Goal: Information Seeking & Learning: Check status

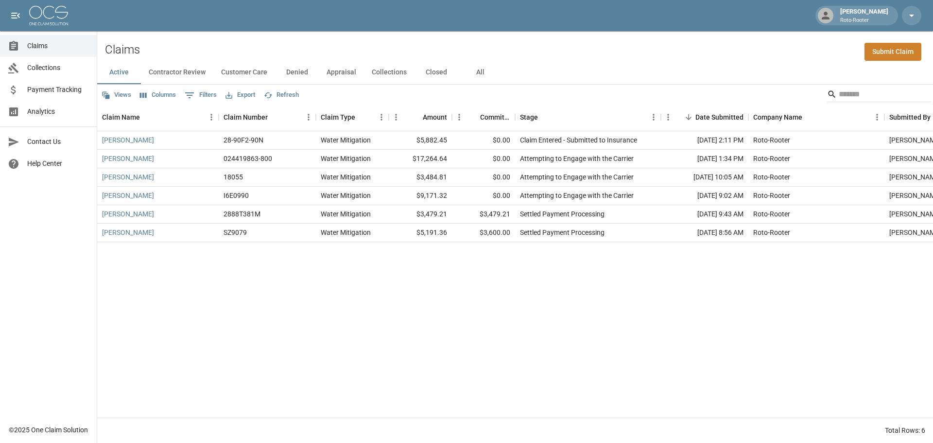
click at [169, 70] on button "Contractor Review" at bounding box center [177, 72] width 72 height 23
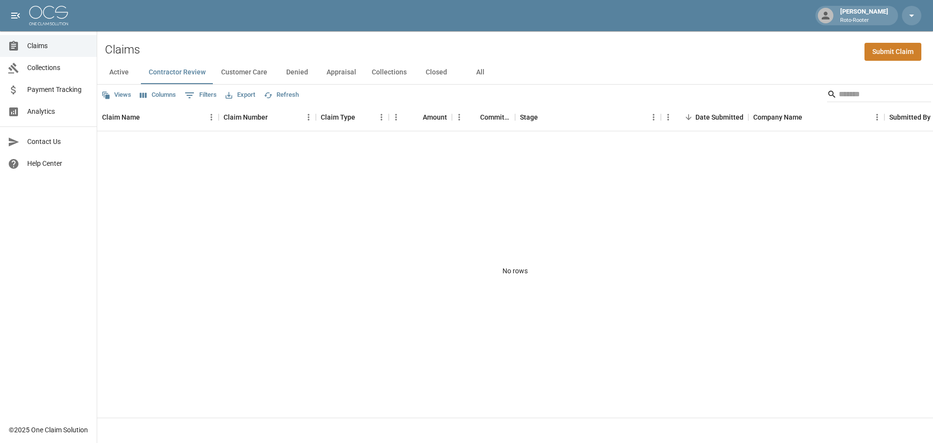
click at [116, 71] on button "Active" at bounding box center [119, 72] width 44 height 23
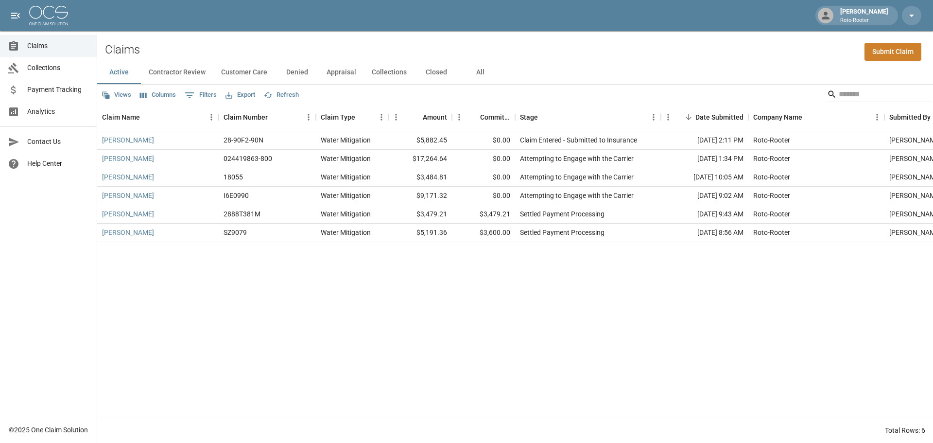
drag, startPoint x: 151, startPoint y: 73, endPoint x: 167, endPoint y: 73, distance: 15.5
click at [153, 73] on button "Contractor Review" at bounding box center [177, 72] width 72 height 23
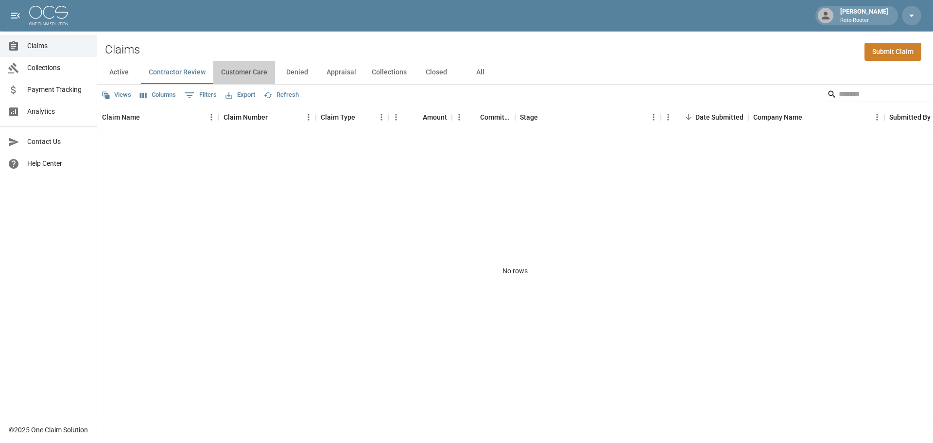
click at [249, 73] on button "Customer Care" at bounding box center [244, 72] width 62 height 23
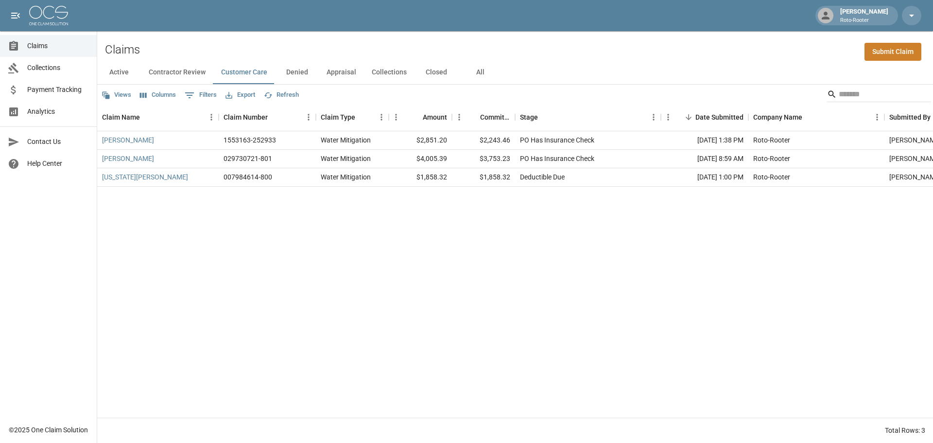
click at [284, 74] on button "Denied" at bounding box center [297, 72] width 44 height 23
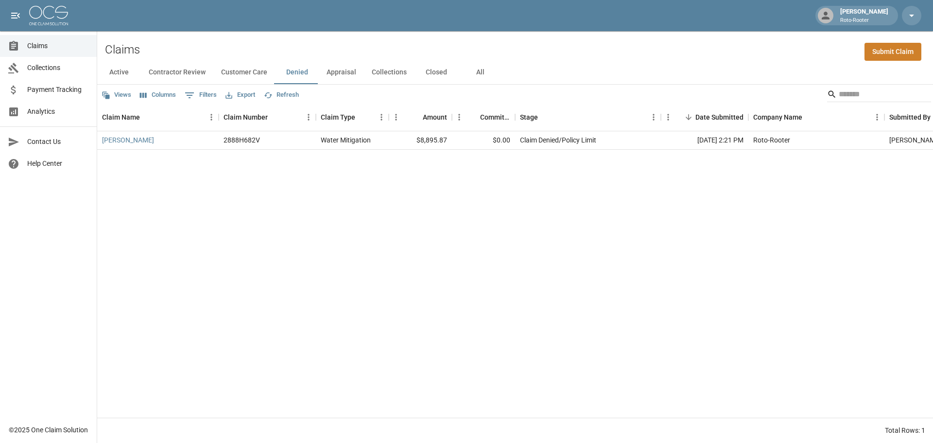
click at [342, 74] on button "Appraisal" at bounding box center [341, 72] width 45 height 23
click at [386, 74] on button "Collections" at bounding box center [389, 72] width 51 height 23
click at [436, 72] on button "Closed" at bounding box center [436, 72] width 44 height 23
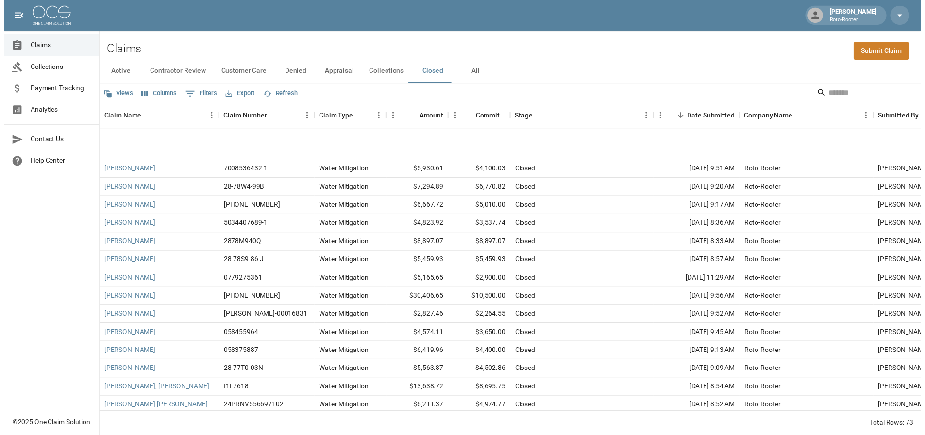
scroll to position [437, 0]
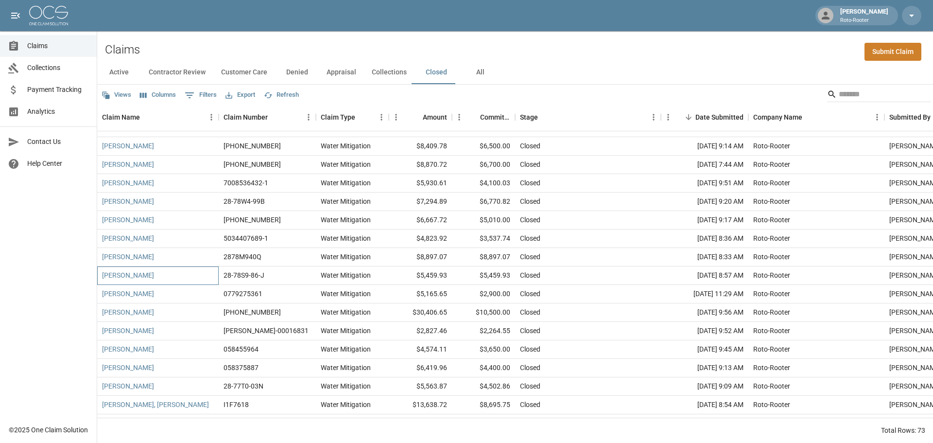
click at [150, 274] on div "[PERSON_NAME]" at bounding box center [157, 275] width 121 height 18
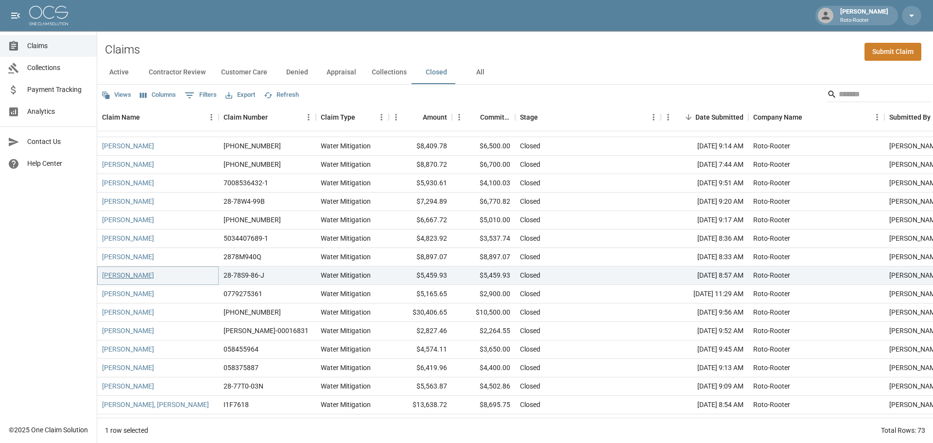
click at [120, 278] on link "[PERSON_NAME]" at bounding box center [128, 275] width 52 height 10
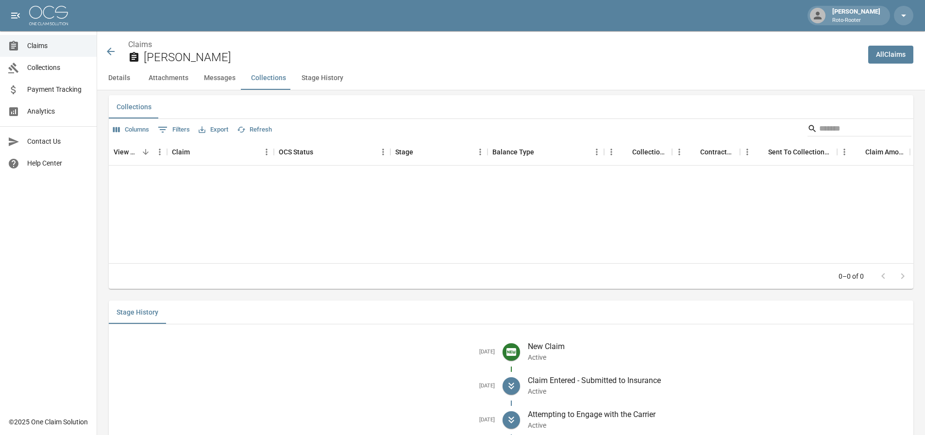
scroll to position [966, 0]
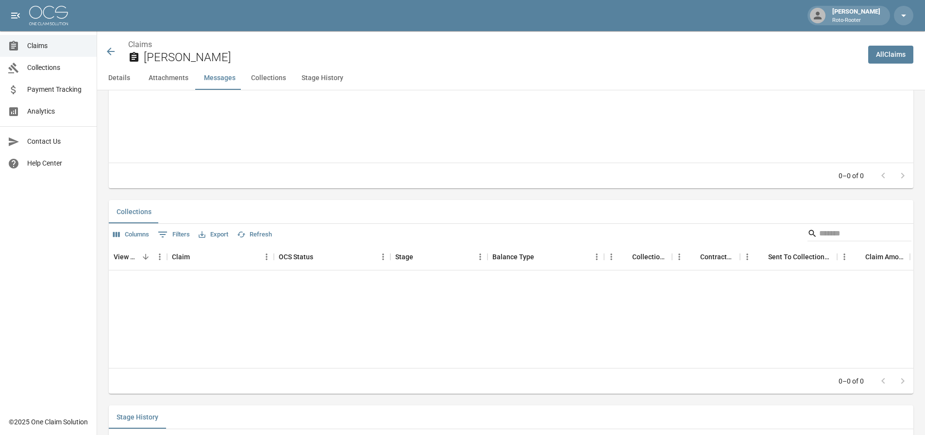
click at [213, 294] on div "View Collection Claim OCS Status Stage Balance Type Collections Fee Contractor …" at bounding box center [511, 305] width 805 height 125
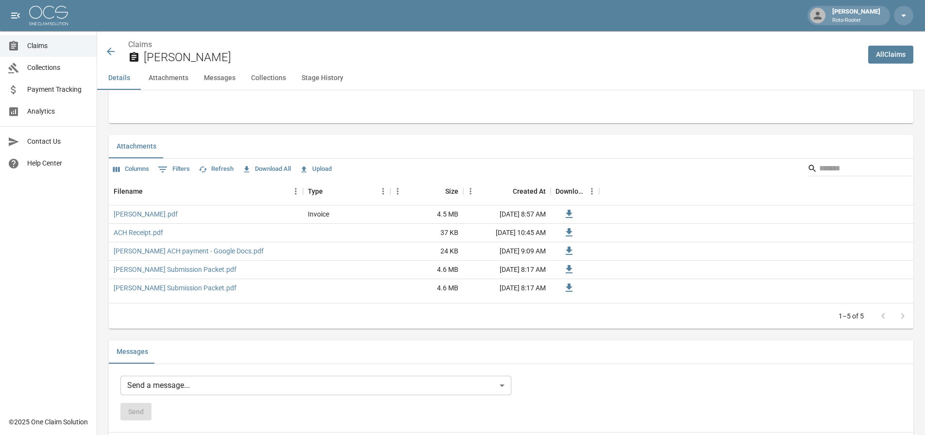
scroll to position [528, 0]
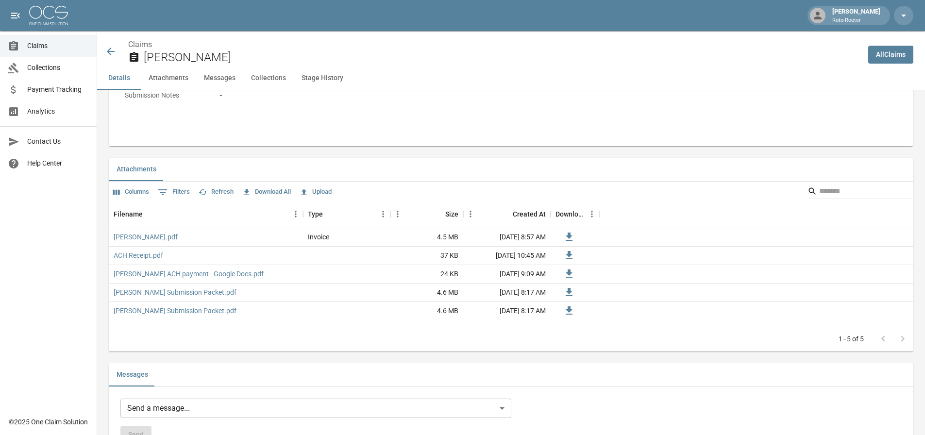
click at [37, 83] on link "Payment Tracking" at bounding box center [48, 90] width 97 height 22
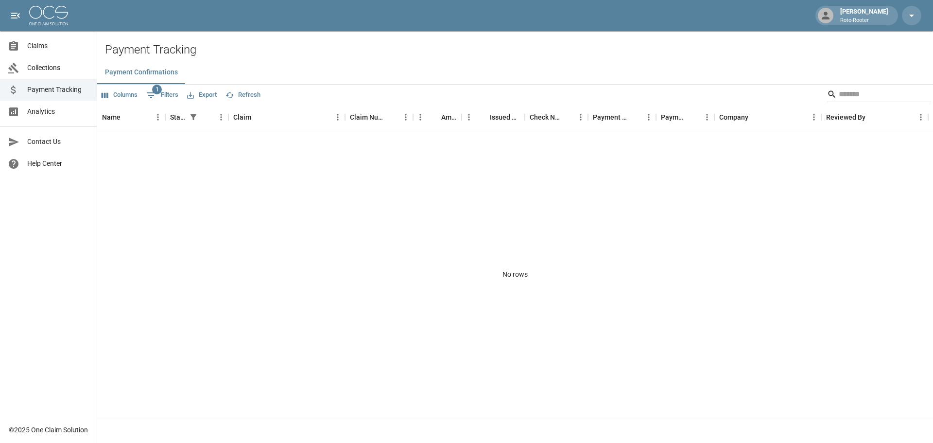
click at [158, 96] on button "1 Filters" at bounding box center [162, 95] width 37 height 16
select select "******"
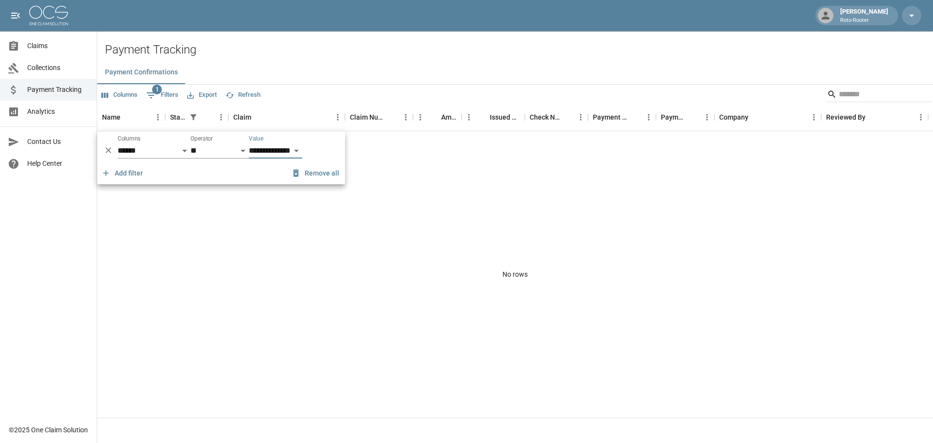
click at [284, 147] on select "**********" at bounding box center [275, 151] width 53 height 16
select select "********"
click at [249, 143] on select "**********" at bounding box center [275, 151] width 53 height 16
click at [147, 149] on select "**********" at bounding box center [154, 151] width 73 height 16
select select "**********"
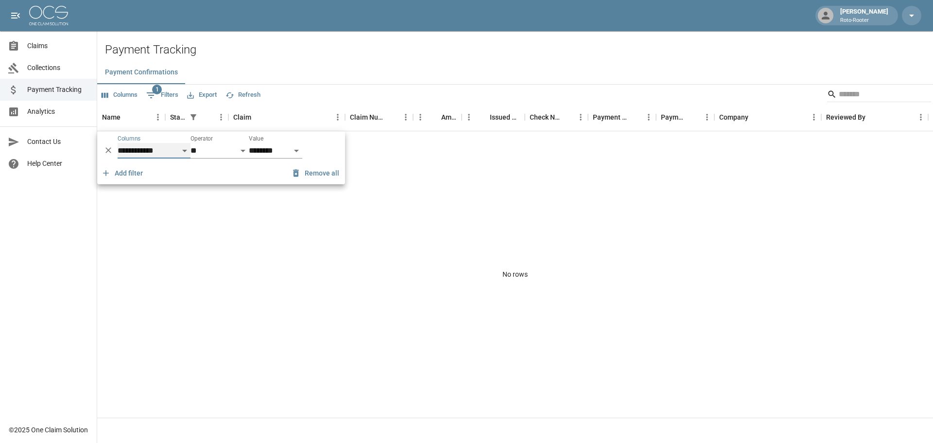
click at [118, 143] on select "**********" at bounding box center [154, 151] width 73 height 16
select select "********"
click at [192, 221] on div "No rows" at bounding box center [514, 274] width 835 height 286
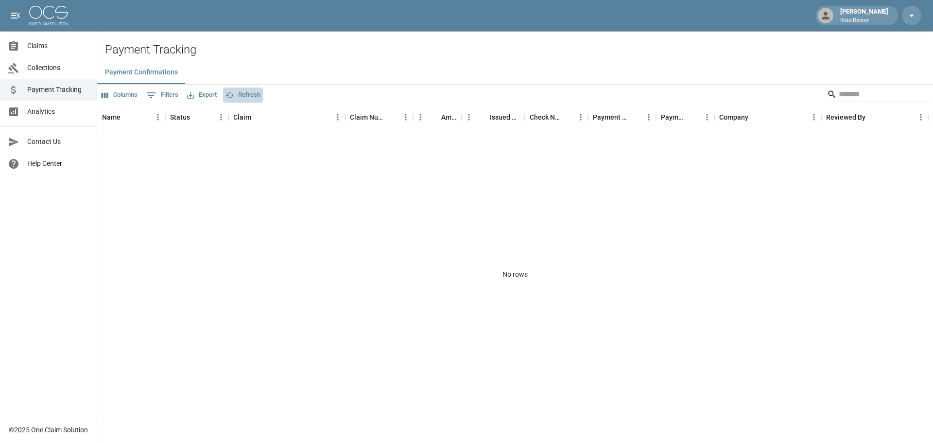
click at [233, 95] on icon "button" at bounding box center [229, 95] width 9 height 9
click at [26, 64] on div at bounding box center [17, 68] width 19 height 12
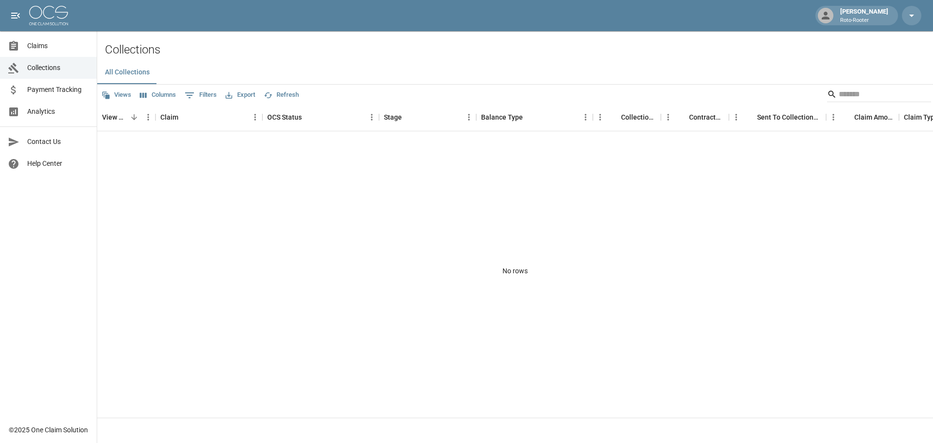
click at [33, 53] on link "Claims" at bounding box center [48, 46] width 97 height 22
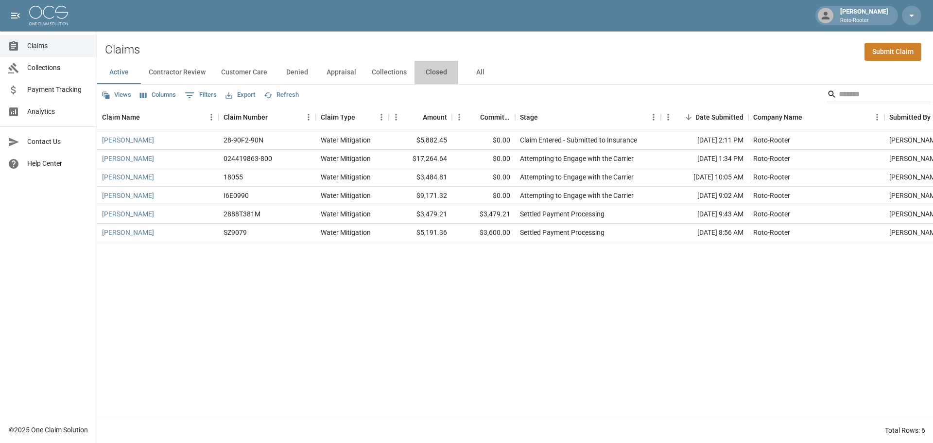
click at [427, 73] on button "Closed" at bounding box center [436, 72] width 44 height 23
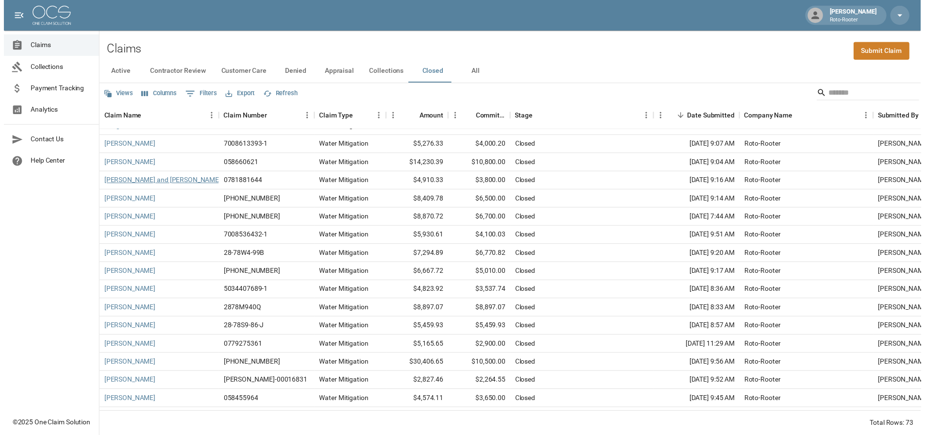
scroll to position [389, 0]
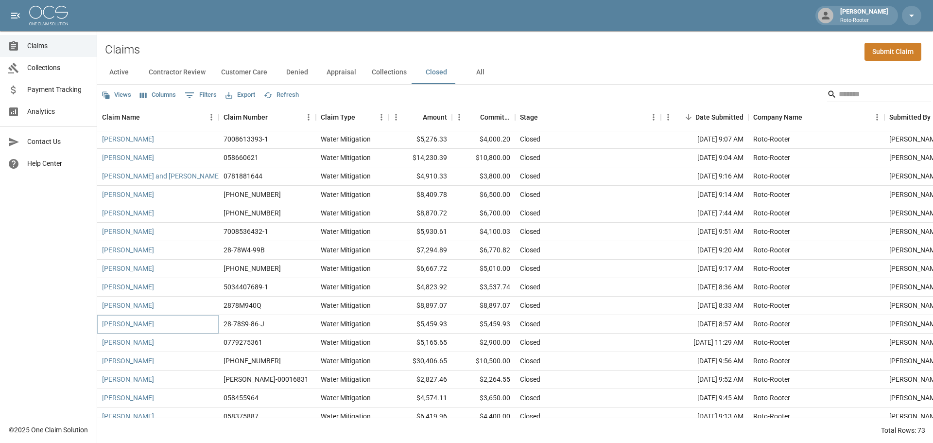
click at [127, 326] on link "[PERSON_NAME]" at bounding box center [128, 324] width 52 height 10
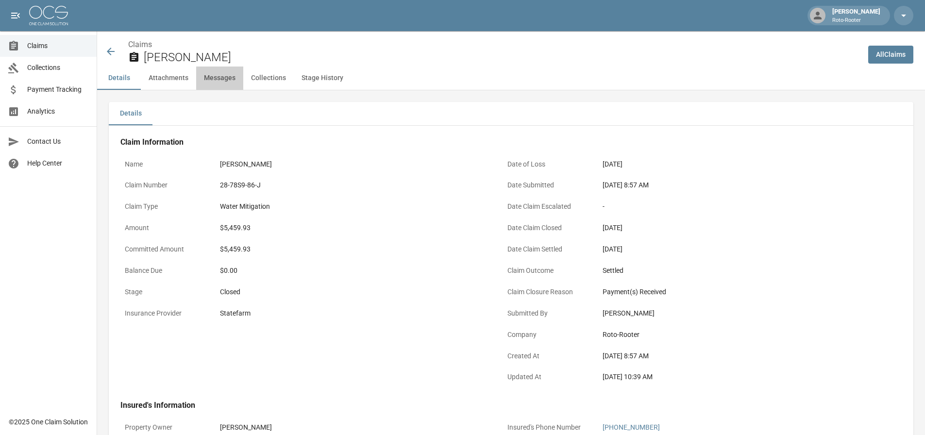
click at [226, 79] on button "Messages" at bounding box center [219, 78] width 47 height 23
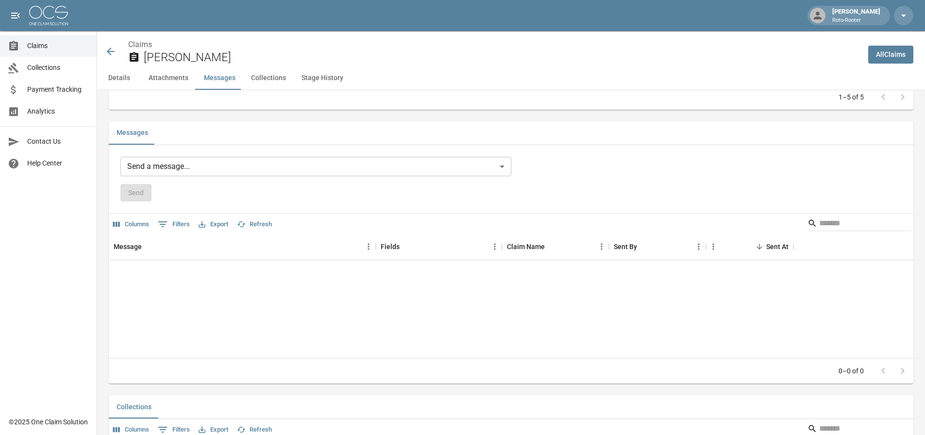
click at [256, 78] on button "Collections" at bounding box center [268, 78] width 51 height 23
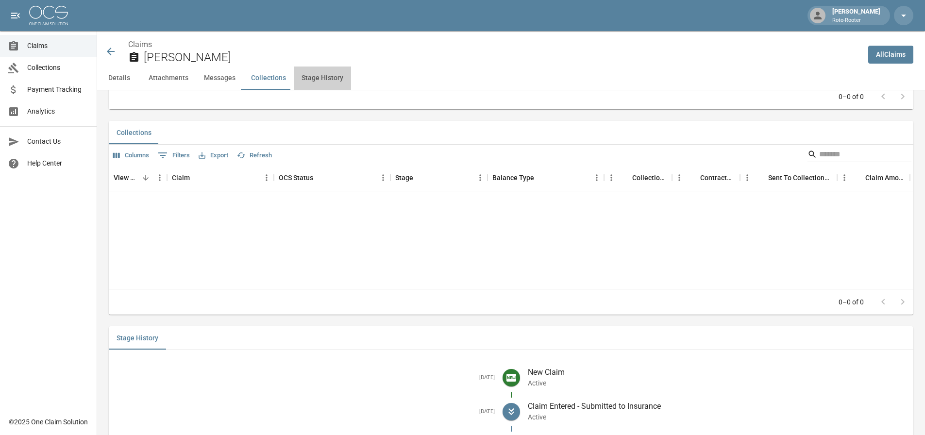
click at [313, 81] on button "Stage History" at bounding box center [322, 78] width 57 height 23
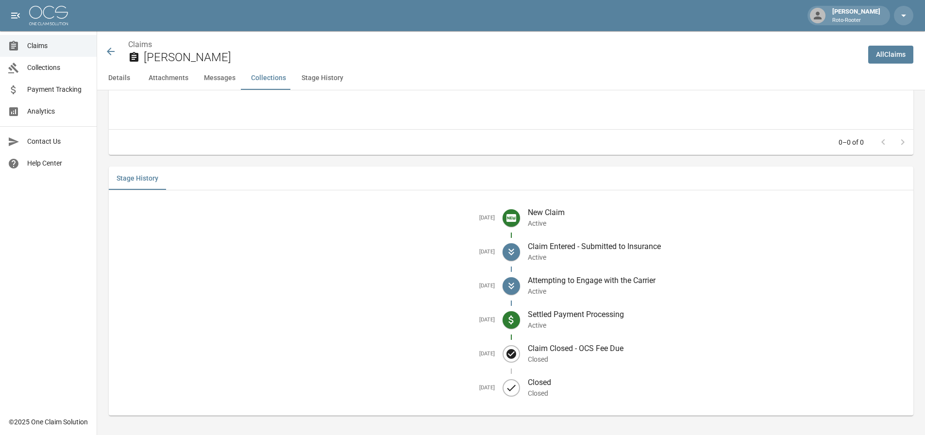
scroll to position [1209, 0]
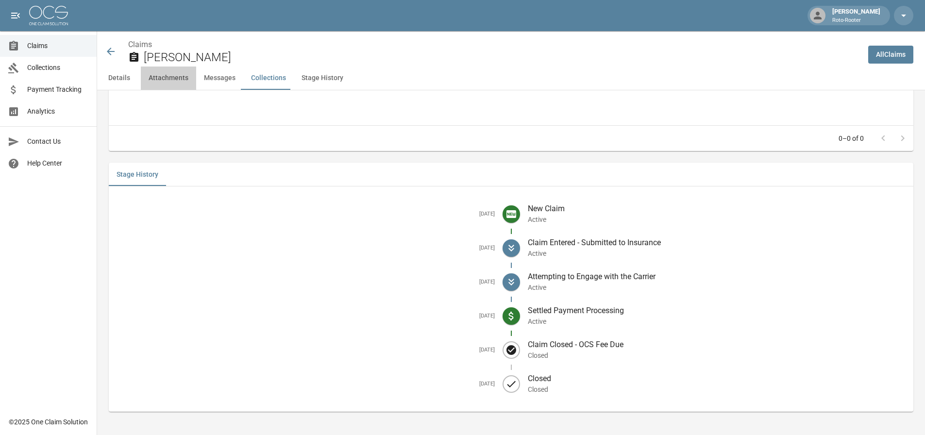
click at [169, 81] on button "Attachments" at bounding box center [168, 78] width 55 height 23
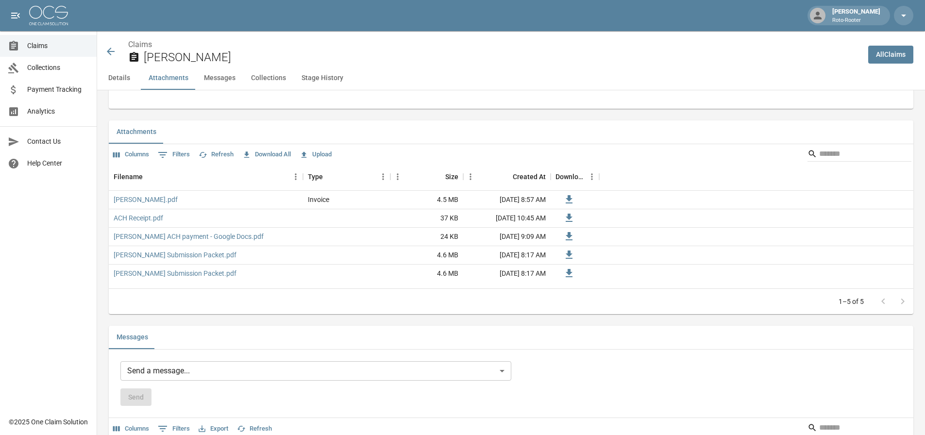
scroll to position [565, 0]
click at [136, 221] on link "ACH Receipt.pdf" at bounding box center [139, 219] width 50 height 10
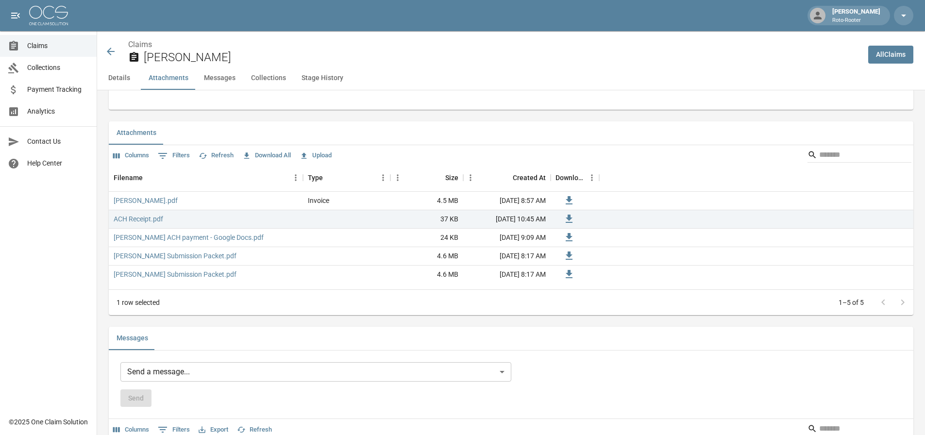
click at [104, 51] on div "Claims [PERSON_NAME]" at bounding box center [479, 48] width 764 height 35
click at [55, 49] on span "Claims" at bounding box center [58, 46] width 62 height 10
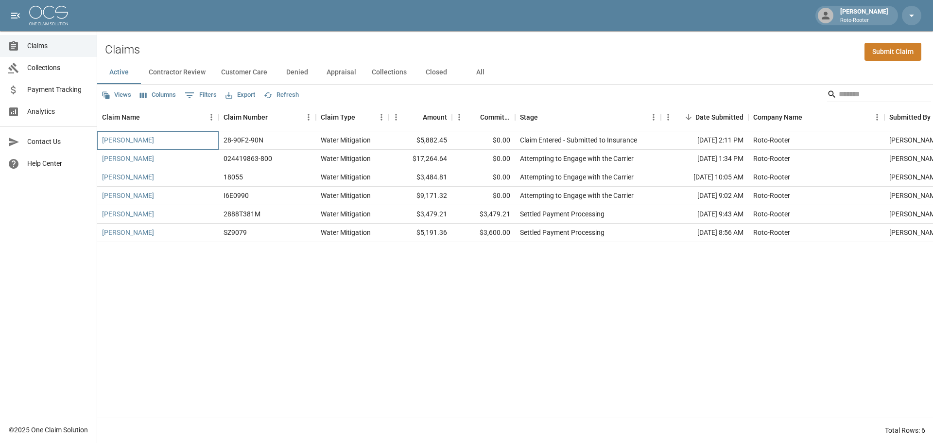
click at [152, 141] on div "[PERSON_NAME]" at bounding box center [157, 140] width 121 height 18
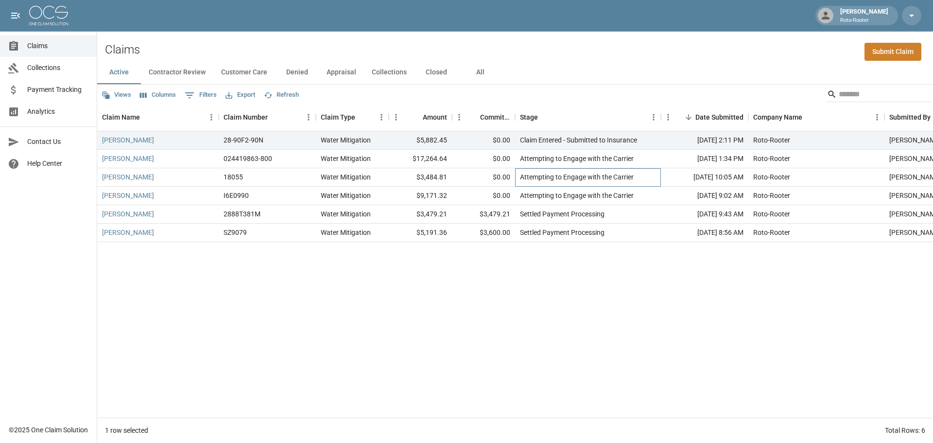
click at [572, 179] on div "Attempting to Engage with the Carrier" at bounding box center [577, 177] width 114 height 10
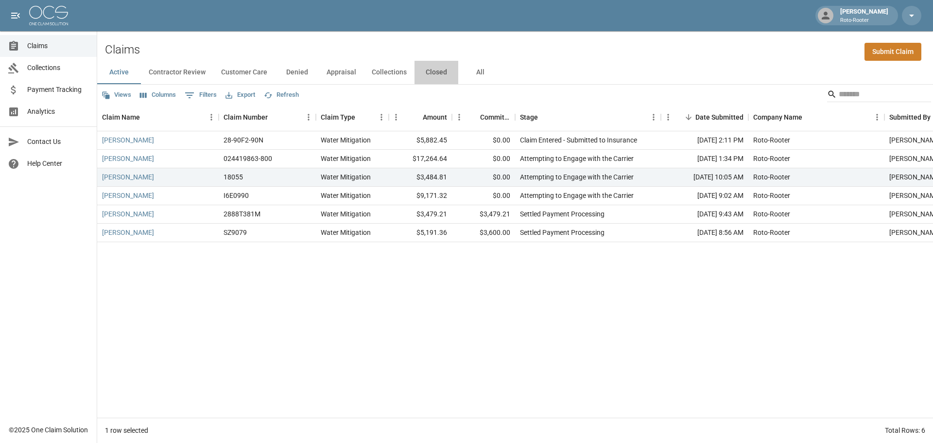
click at [439, 73] on button "Closed" at bounding box center [436, 72] width 44 height 23
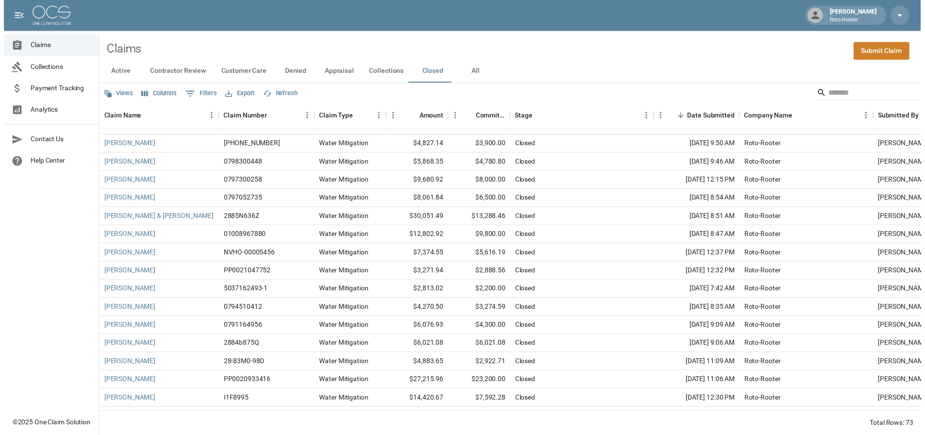
scroll to position [49, 0]
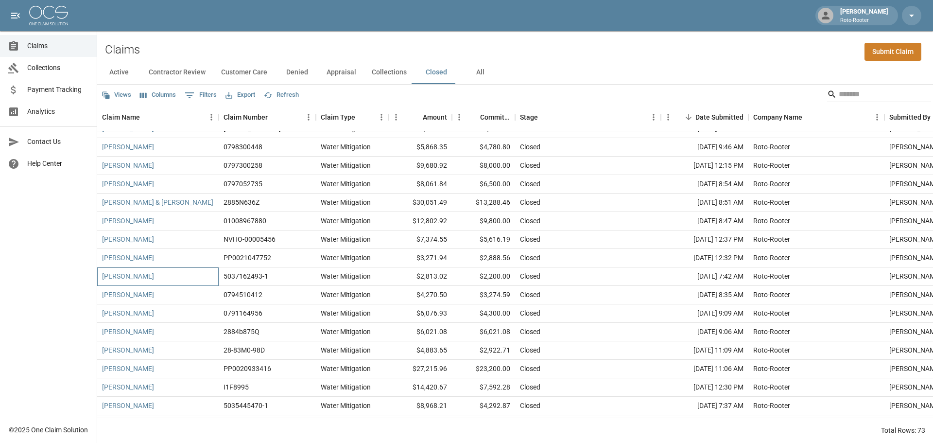
click at [147, 278] on div "[PERSON_NAME]" at bounding box center [157, 276] width 121 height 18
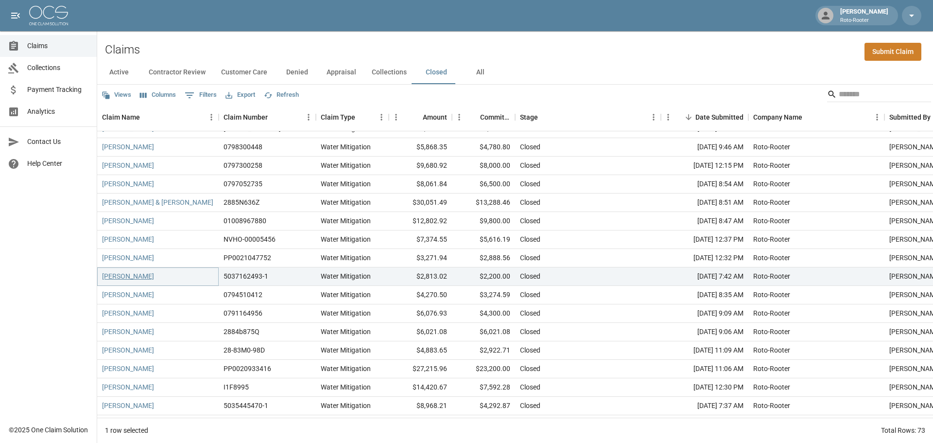
click at [113, 276] on link "[PERSON_NAME]" at bounding box center [128, 276] width 52 height 10
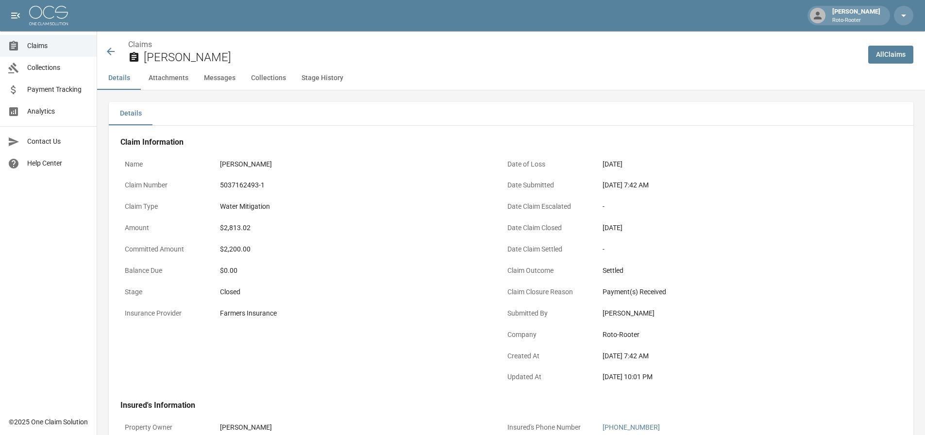
click at [149, 77] on button "Attachments" at bounding box center [168, 78] width 55 height 23
click at [219, 80] on button "Messages" at bounding box center [219, 78] width 47 height 23
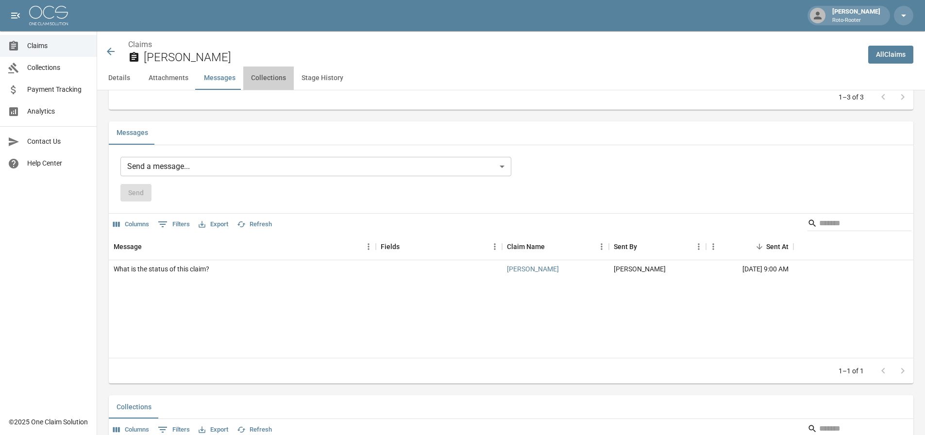
click at [271, 77] on button "Collections" at bounding box center [268, 78] width 51 height 23
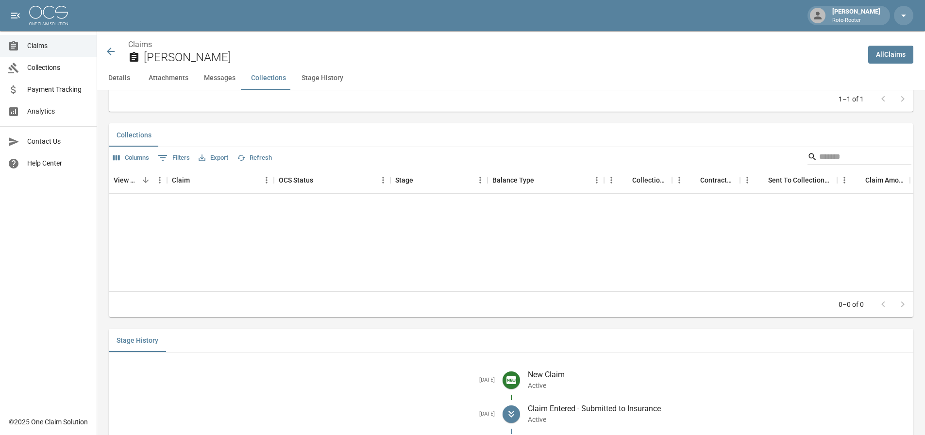
scroll to position [1045, 0]
click at [309, 78] on button "Stage History" at bounding box center [322, 78] width 57 height 23
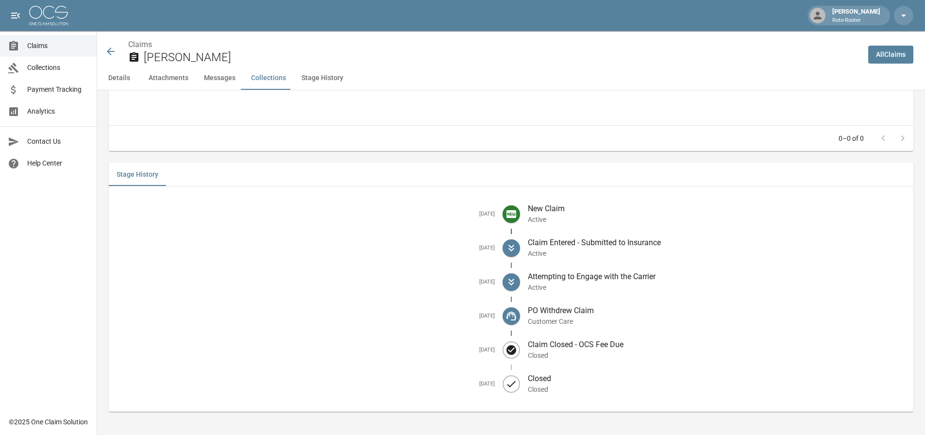
click at [186, 77] on button "Attachments" at bounding box center [168, 78] width 55 height 23
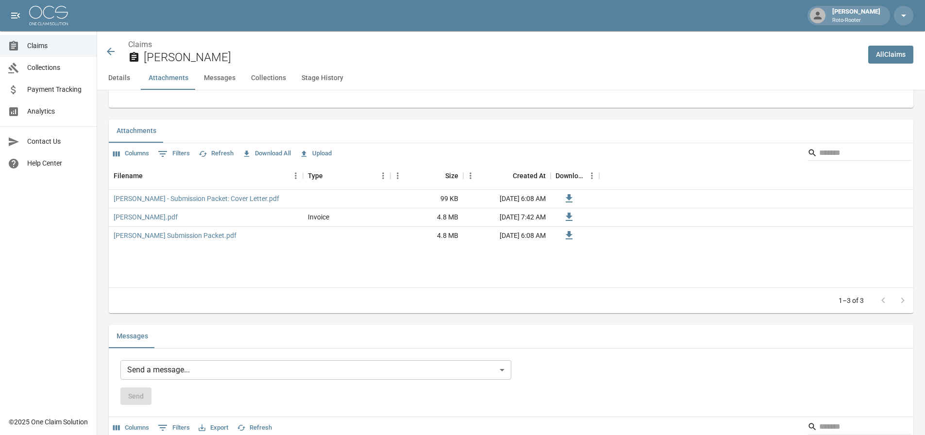
scroll to position [565, 0]
click at [122, 78] on button "Details" at bounding box center [119, 78] width 44 height 23
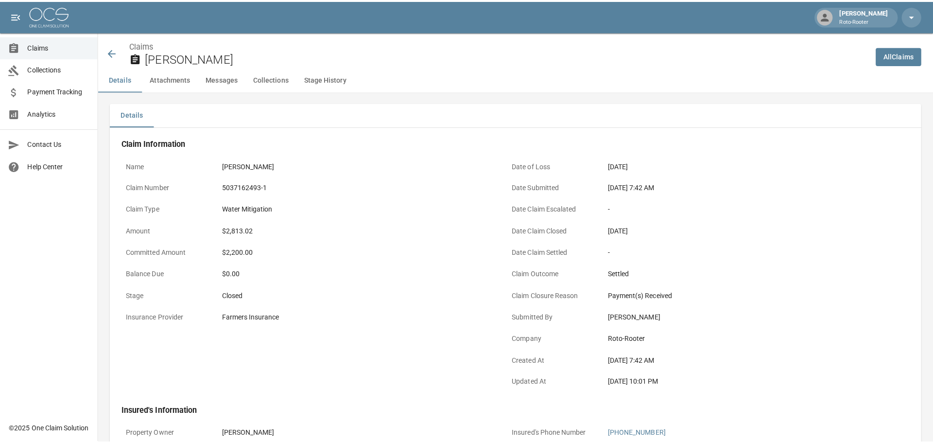
scroll to position [0, 0]
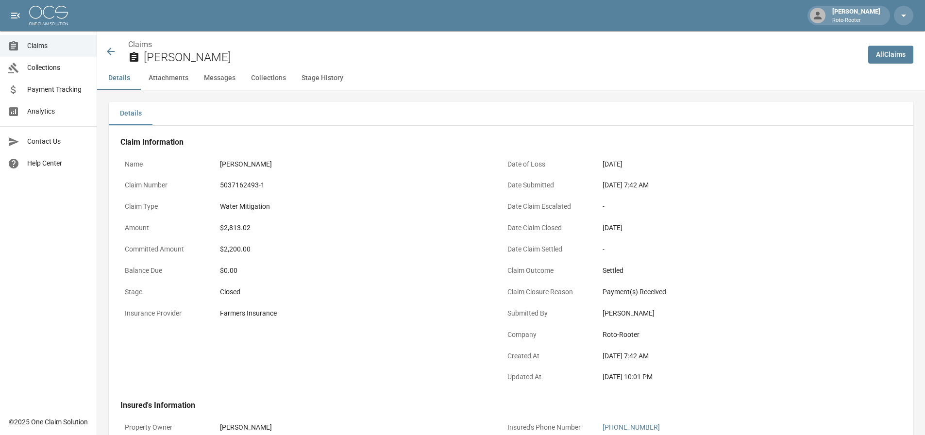
click at [113, 50] on icon at bounding box center [111, 52] width 12 height 12
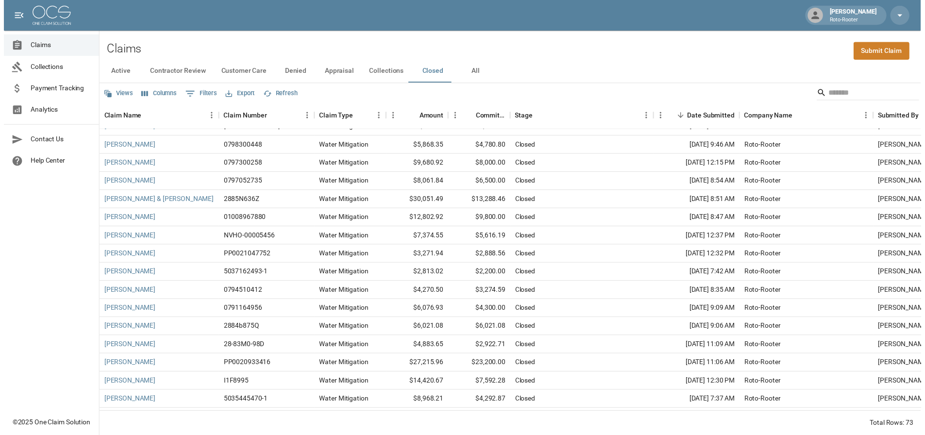
scroll to position [146, 0]
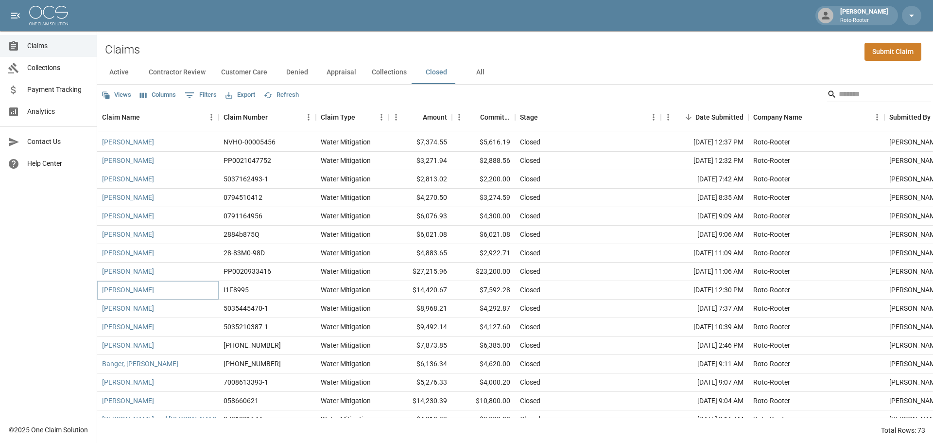
click at [135, 291] on link "[PERSON_NAME]" at bounding box center [128, 290] width 52 height 10
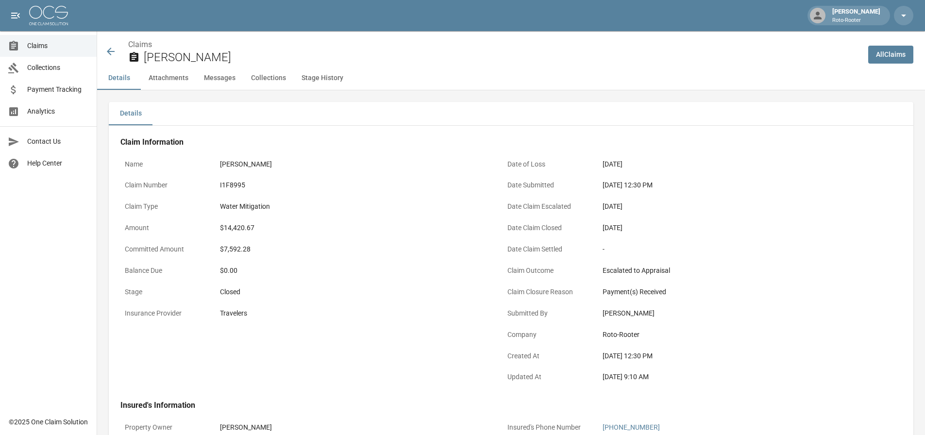
click at [181, 81] on button "Attachments" at bounding box center [168, 78] width 55 height 23
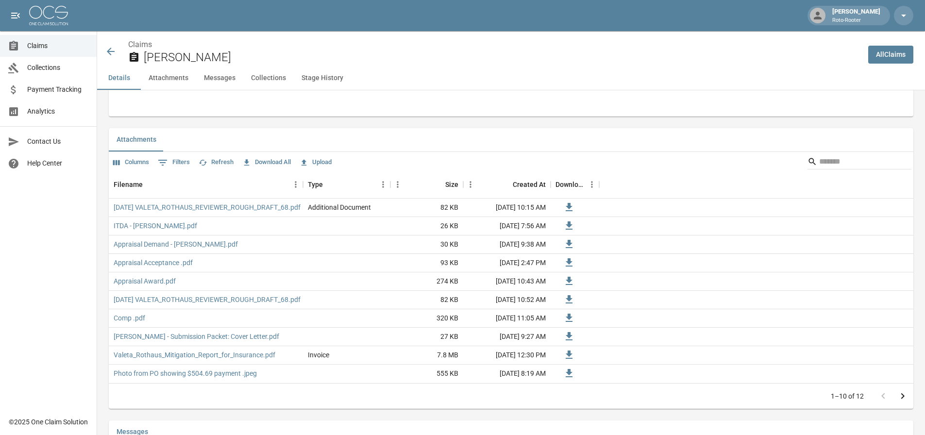
scroll to position [565, 0]
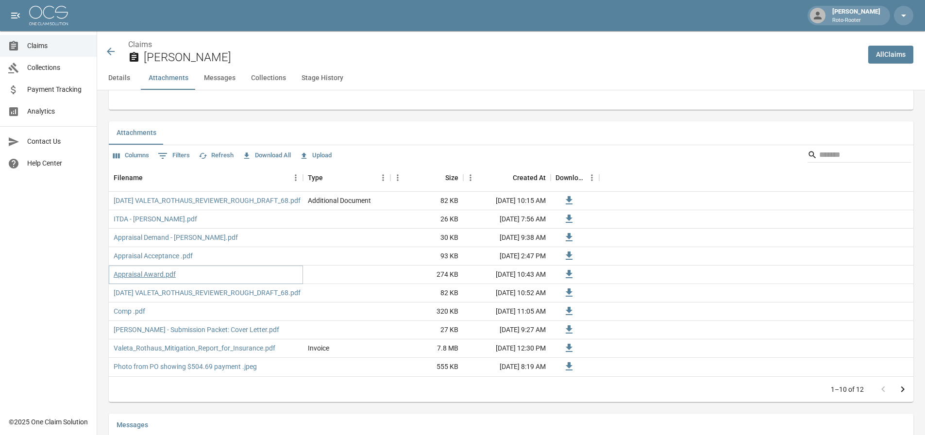
click at [155, 279] on link "Appraisal Award.pdf" at bounding box center [145, 275] width 62 height 10
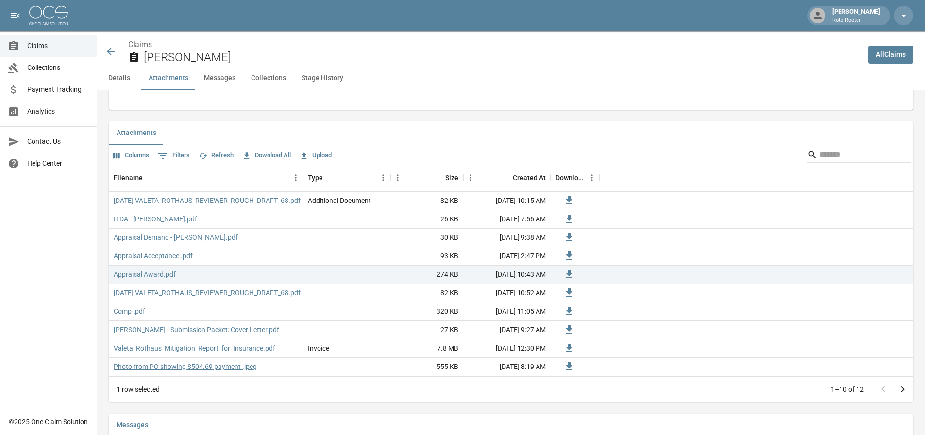
click at [217, 368] on link "Photo from PO showing $504.69 payment .jpeg" at bounding box center [185, 367] width 143 height 10
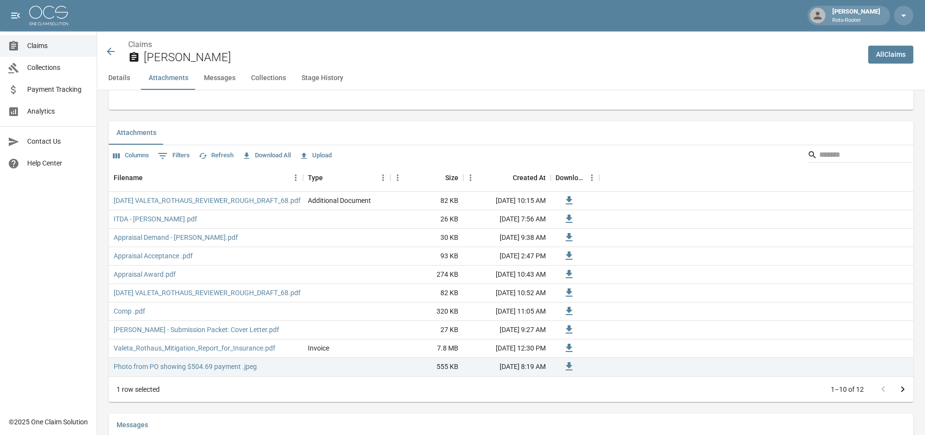
click at [112, 47] on icon at bounding box center [111, 52] width 12 height 12
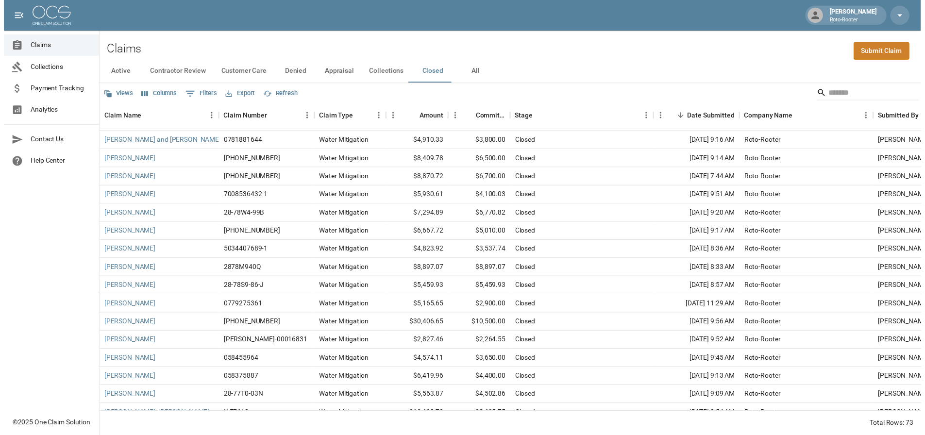
scroll to position [437, 0]
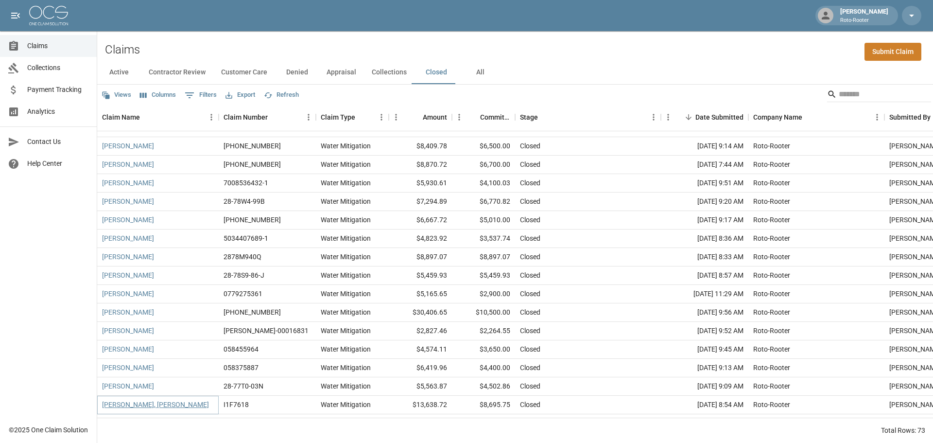
click at [129, 405] on link "[PERSON_NAME], [PERSON_NAME]" at bounding box center [155, 404] width 107 height 10
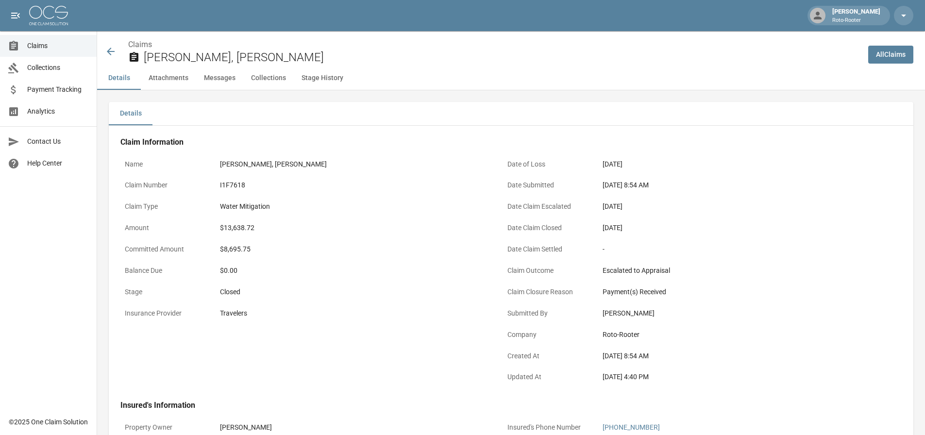
click at [168, 82] on button "Attachments" at bounding box center [168, 78] width 55 height 23
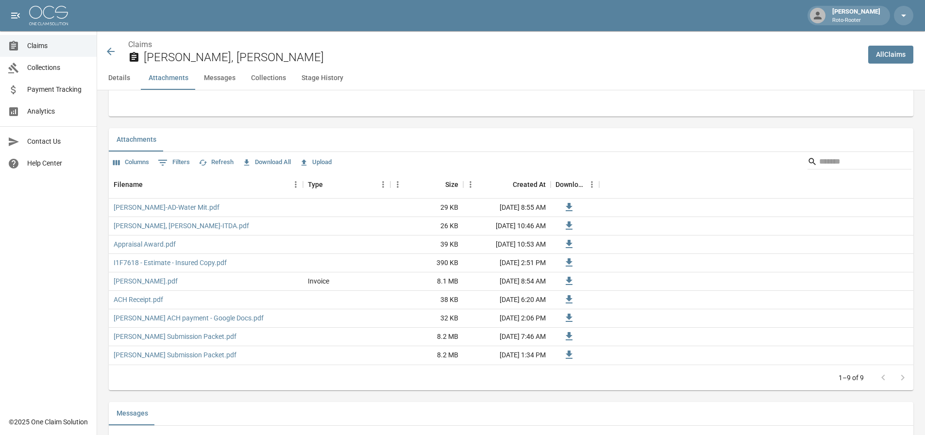
scroll to position [565, 0]
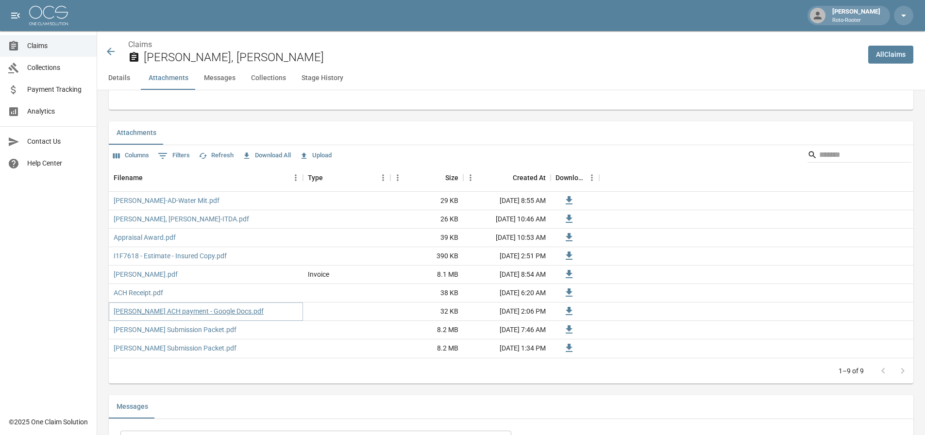
click at [162, 313] on link "[PERSON_NAME] ACH payment - Google Docs.pdf" at bounding box center [189, 312] width 150 height 10
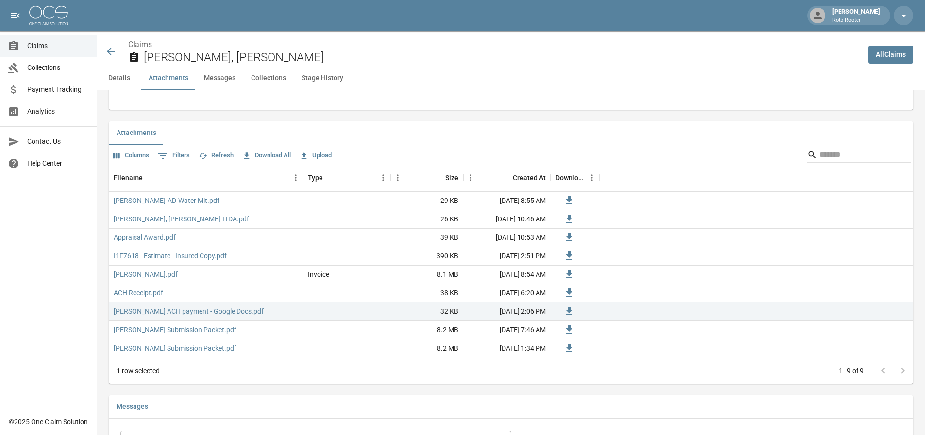
click at [141, 294] on link "ACH Receipt.pdf" at bounding box center [139, 293] width 50 height 10
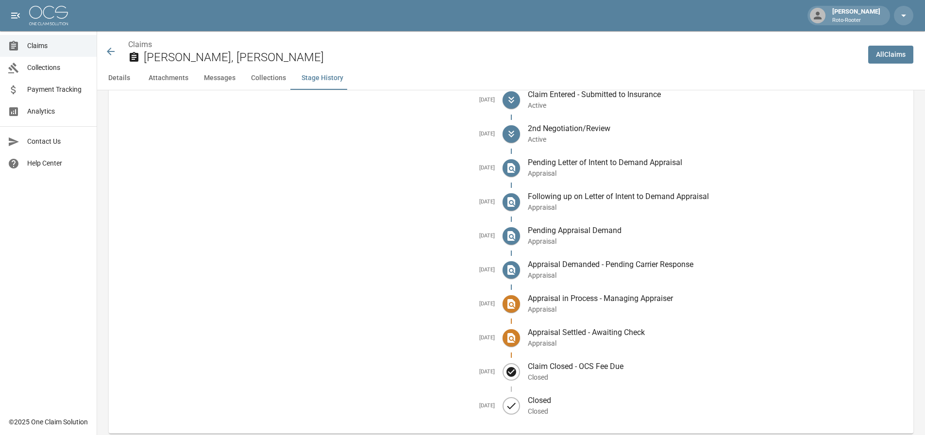
scroll to position [1439, 0]
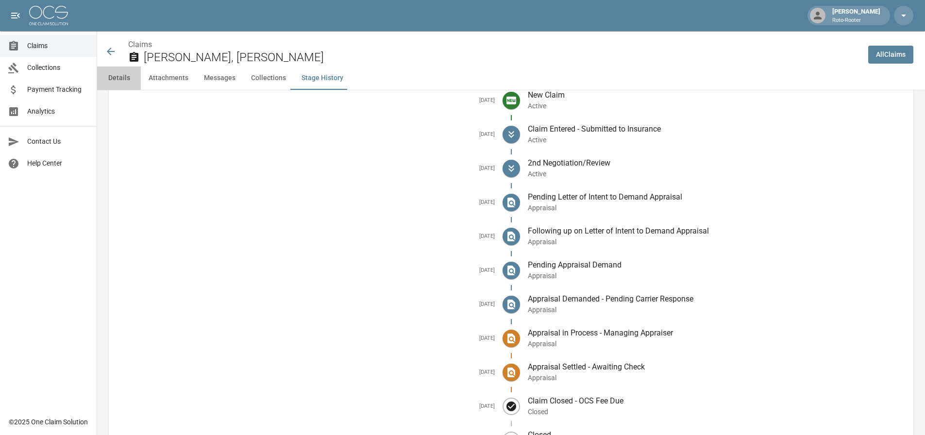
click at [129, 83] on button "Details" at bounding box center [119, 78] width 44 height 23
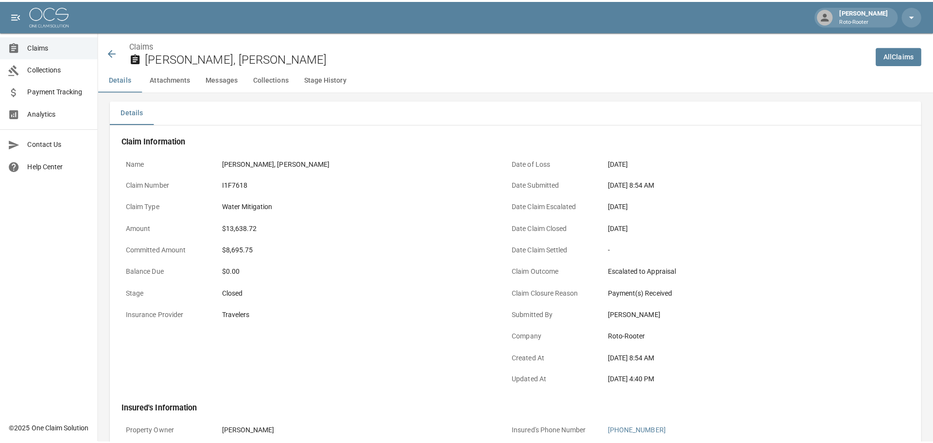
scroll to position [0, 0]
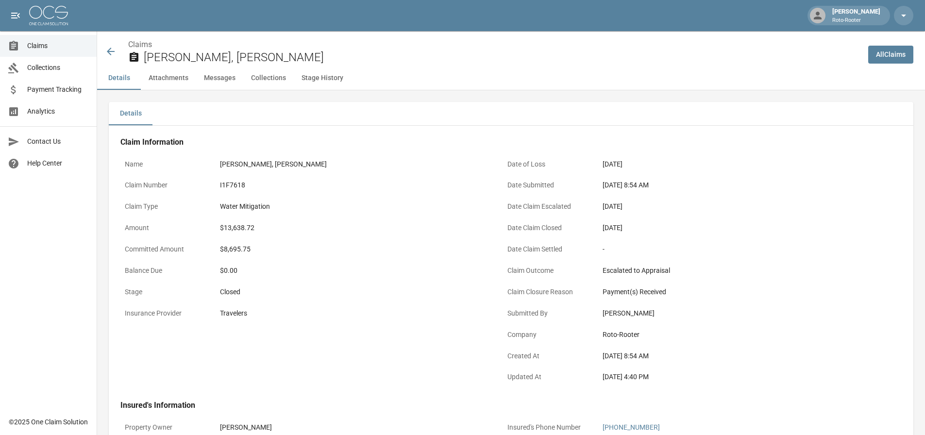
click at [35, 22] on img at bounding box center [48, 15] width 39 height 19
